Goal: Information Seeking & Learning: Learn about a topic

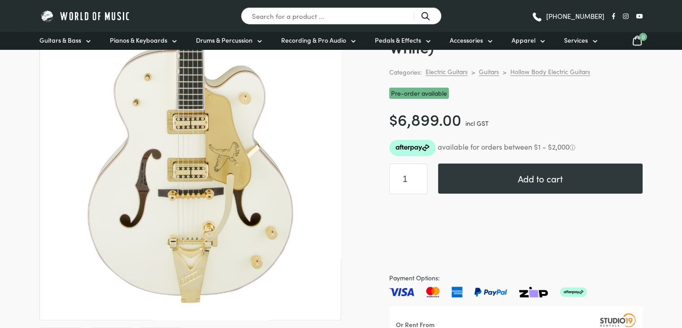
scroll to position [45, 0]
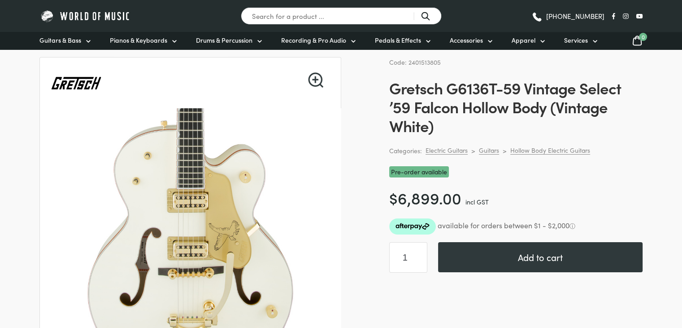
click at [162, 175] on img at bounding box center [191, 248] width 280 height 280
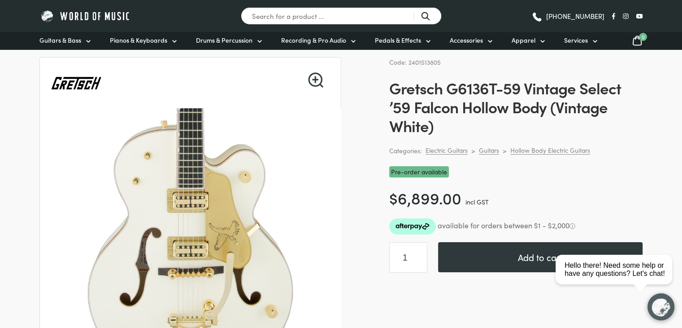
click at [316, 74] on link "🔍" at bounding box center [315, 79] width 15 height 15
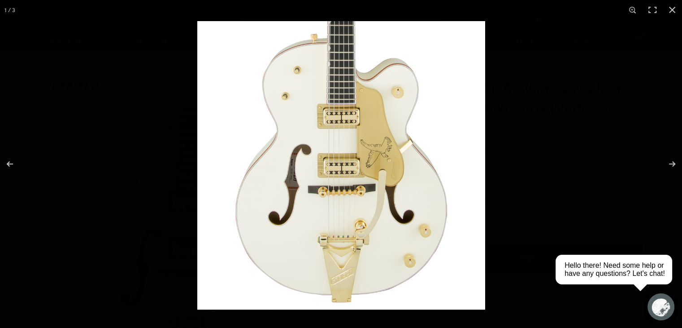
click at [314, 164] on img at bounding box center [341, 165] width 288 height 288
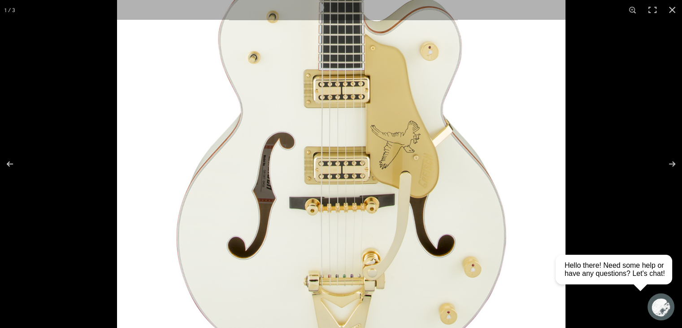
click at [332, 161] on img at bounding box center [341, 165] width 449 height 449
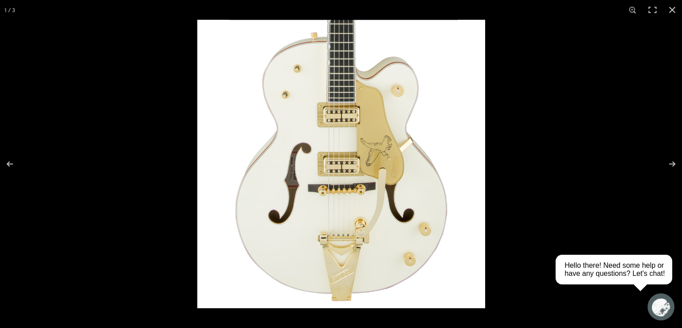
click at [332, 161] on img at bounding box center [341, 164] width 288 height 288
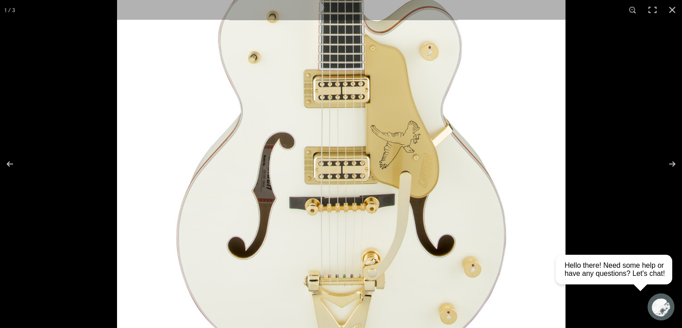
click at [332, 161] on img at bounding box center [341, 165] width 449 height 449
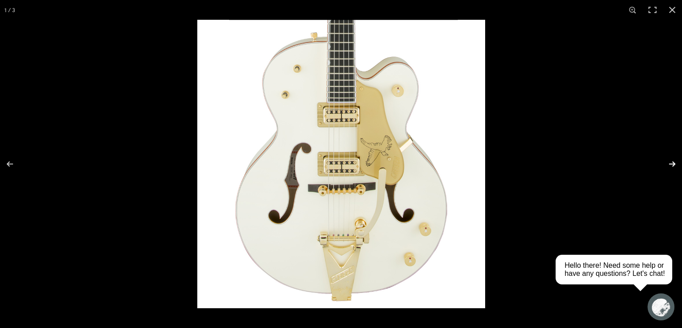
click at [670, 159] on button "Next (arrow right)" at bounding box center [666, 163] width 31 height 45
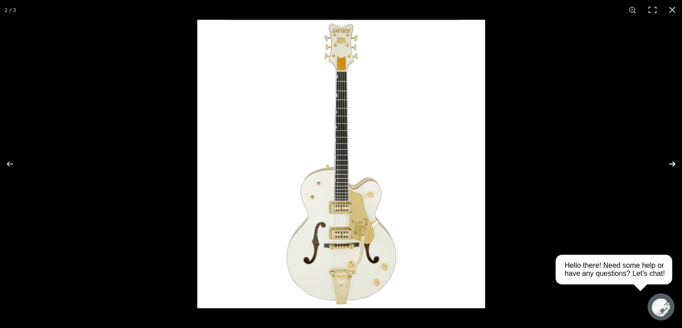
click at [670, 159] on button "Next (arrow right)" at bounding box center [666, 163] width 31 height 45
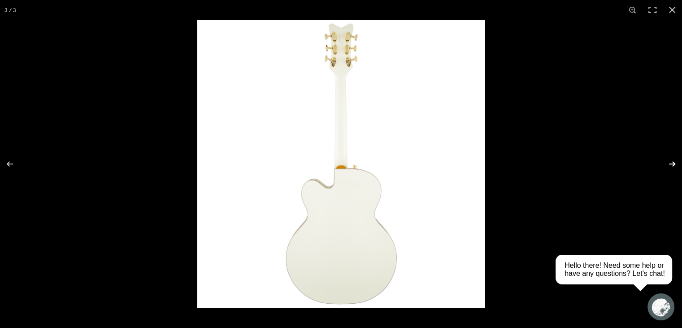
click at [670, 159] on button "Next (arrow right)" at bounding box center [666, 163] width 31 height 45
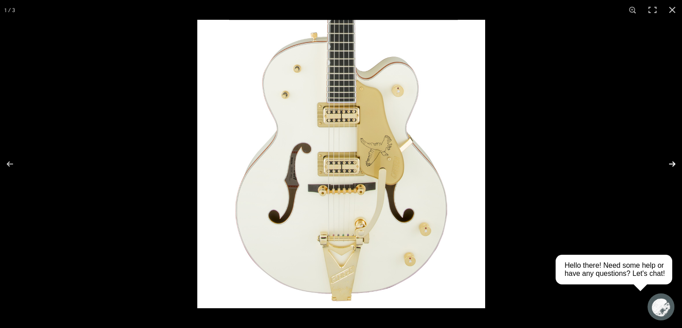
click at [670, 159] on button "Next (arrow right)" at bounding box center [666, 163] width 31 height 45
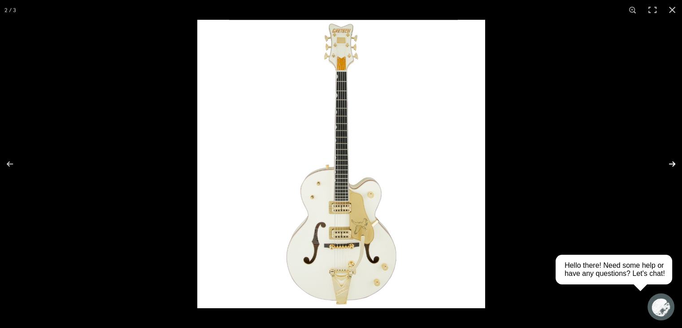
click at [670, 159] on button "Next (arrow right)" at bounding box center [666, 163] width 31 height 45
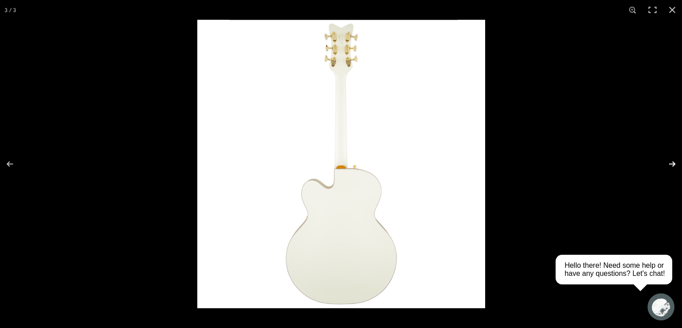
click at [670, 159] on button "Next (arrow right)" at bounding box center [666, 163] width 31 height 45
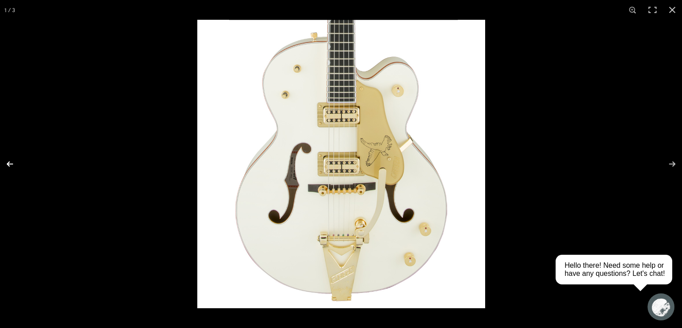
click at [13, 162] on button "Previous (arrow left)" at bounding box center [15, 163] width 31 height 45
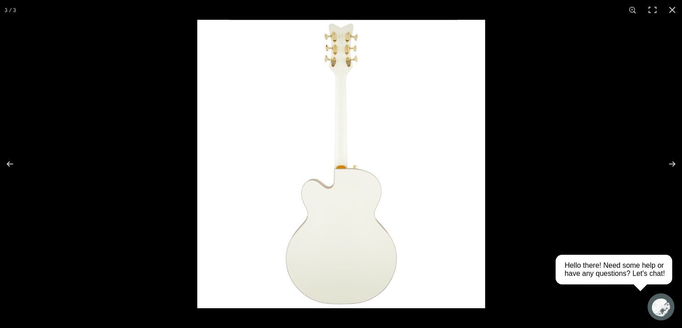
click at [341, 63] on img at bounding box center [341, 164] width 288 height 288
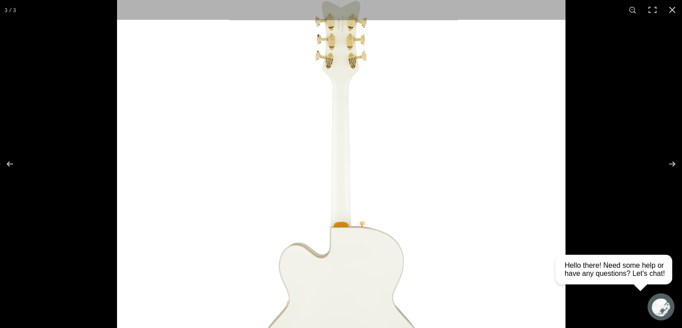
click at [342, 64] on img at bounding box center [341, 219] width 449 height 449
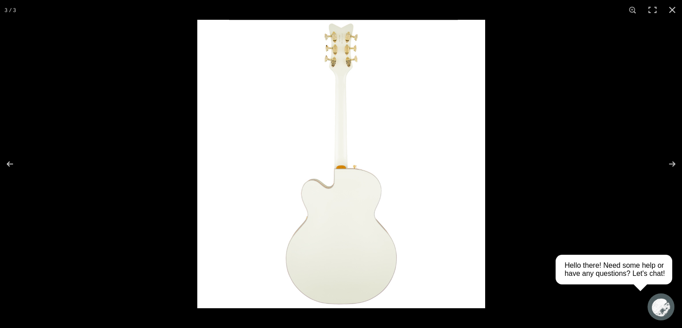
click at [342, 65] on img at bounding box center [341, 164] width 288 height 288
